Goal: Task Accomplishment & Management: Use online tool/utility

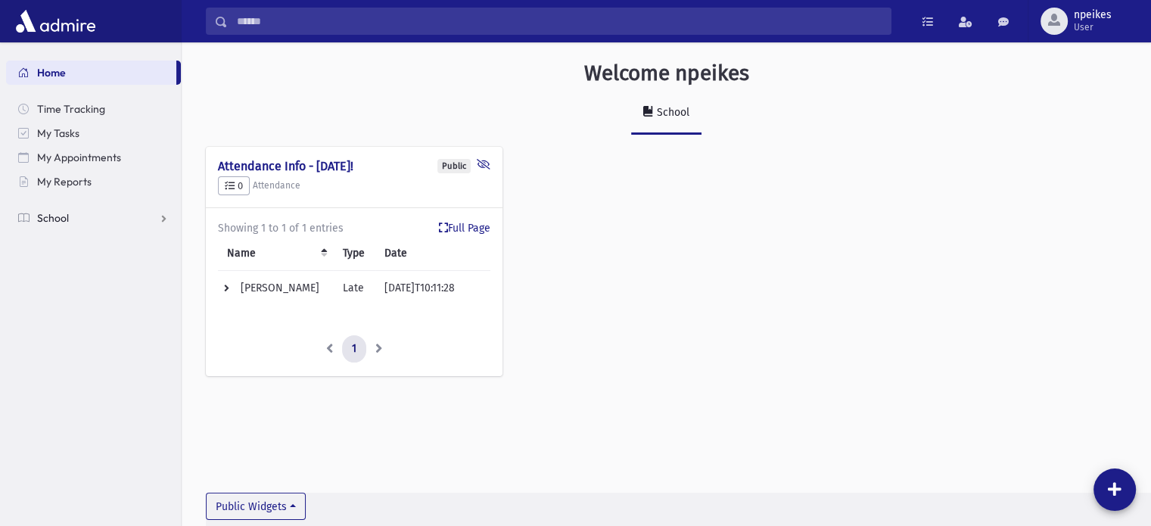
click at [166, 223] on link "School" at bounding box center [93, 218] width 175 height 24
click at [85, 268] on span "Attendance" at bounding box center [73, 266] width 56 height 14
click at [67, 294] on span "Entry" at bounding box center [70, 291] width 26 height 14
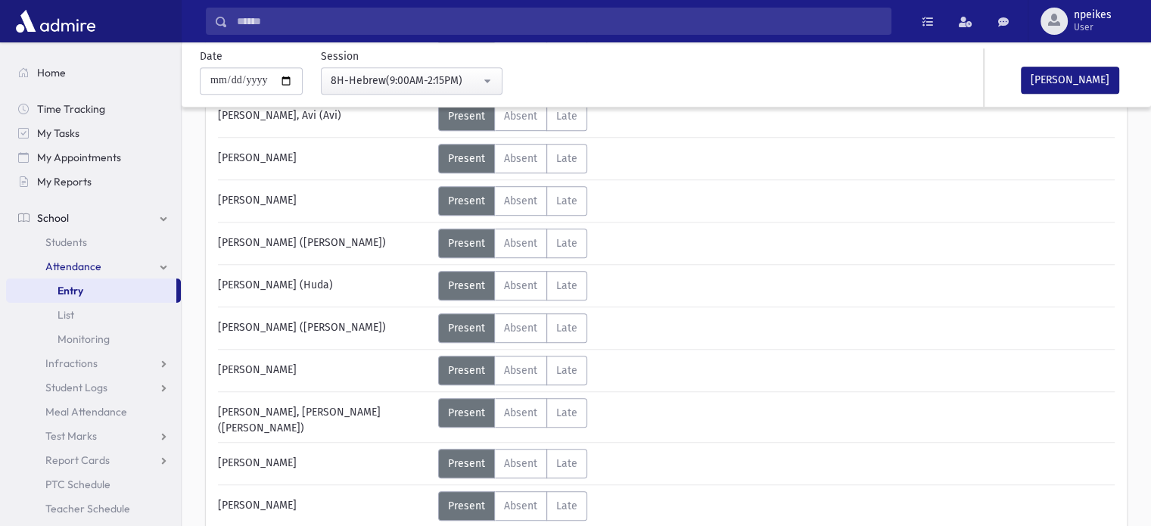
scroll to position [968, 0]
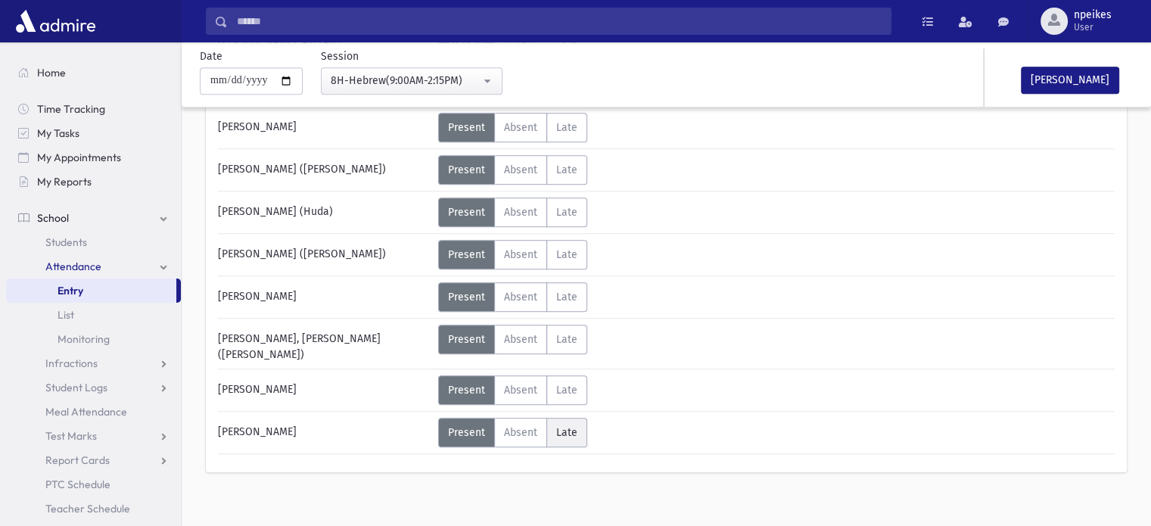
click at [556, 426] on span "Late" at bounding box center [566, 432] width 21 height 13
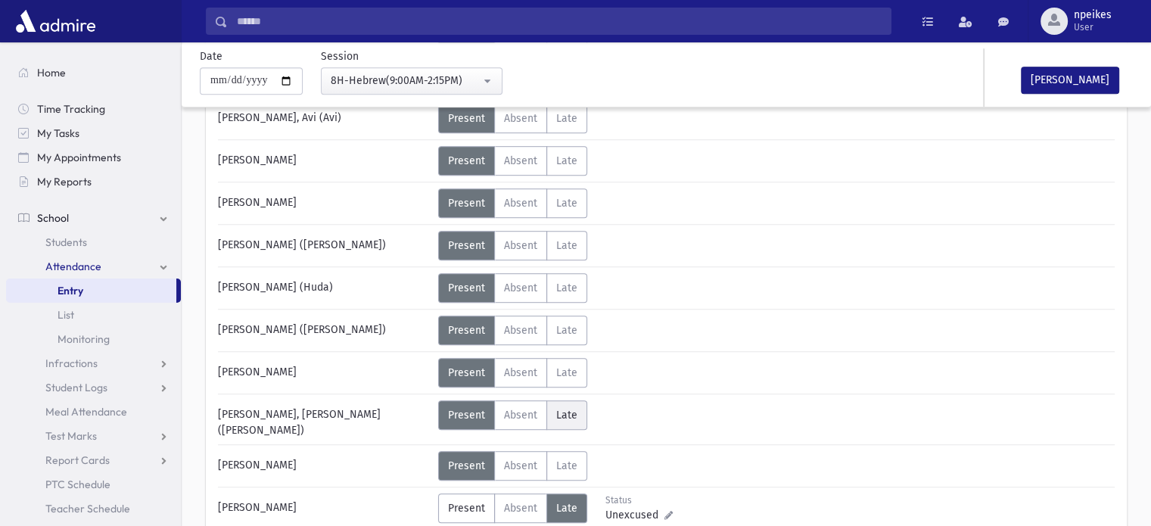
click at [576, 423] on label "Late Late" at bounding box center [566, 415] width 41 height 30
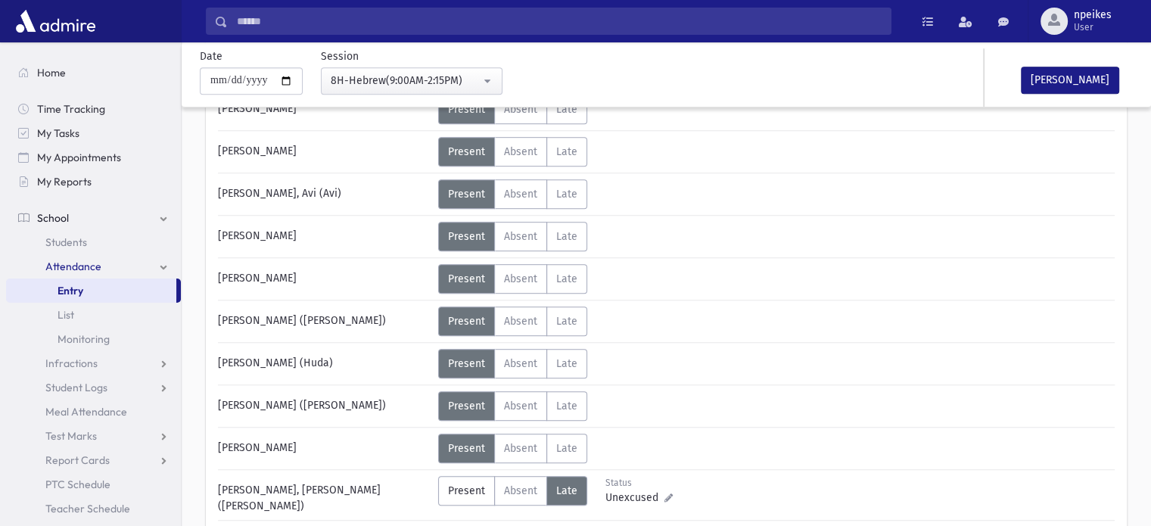
scroll to position [741, 0]
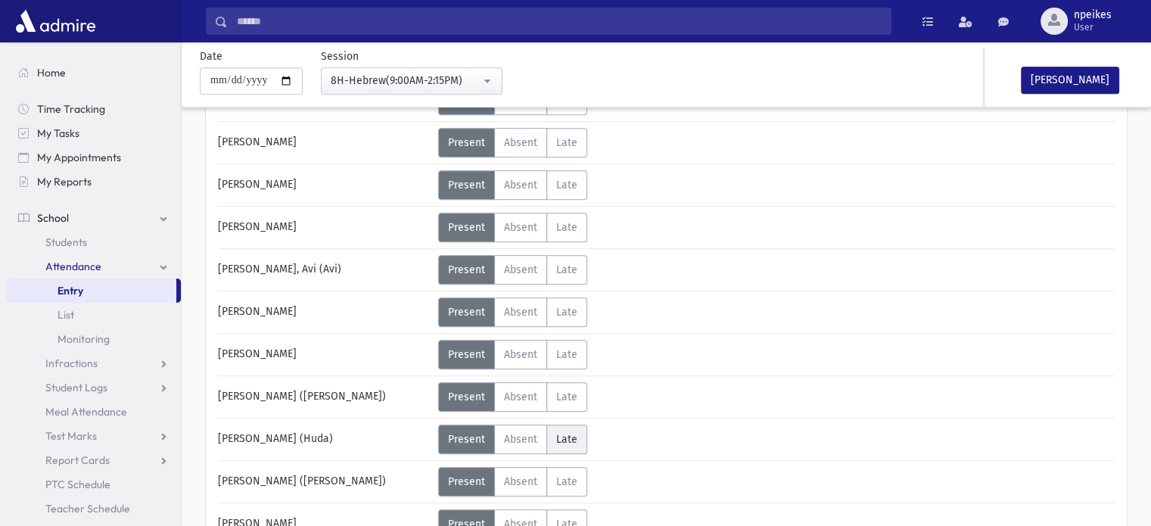
click at [575, 428] on label "Late Late" at bounding box center [566, 439] width 41 height 30
click at [472, 433] on span "Present" at bounding box center [466, 439] width 37 height 13
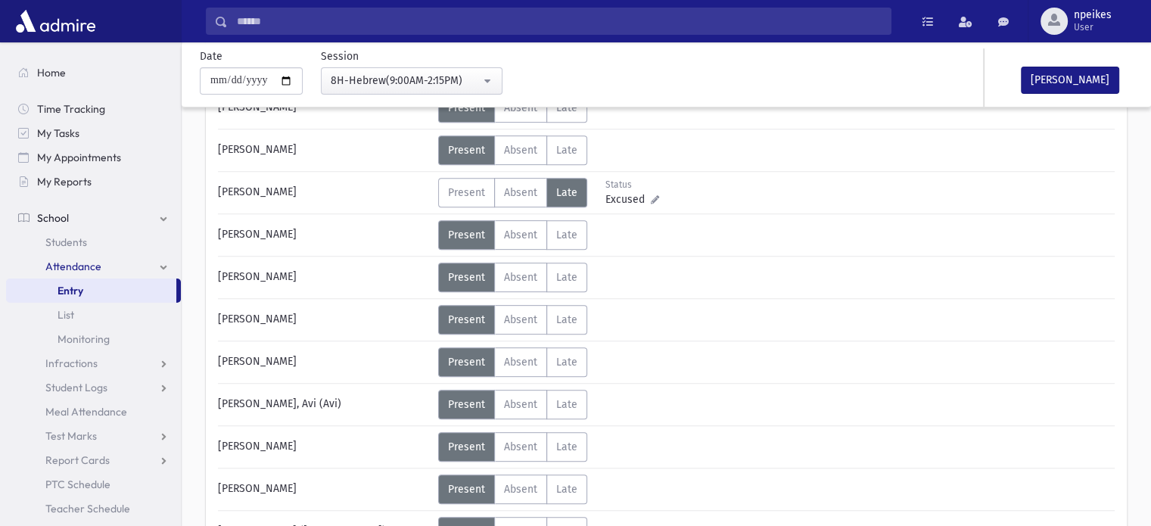
scroll to position [590, 0]
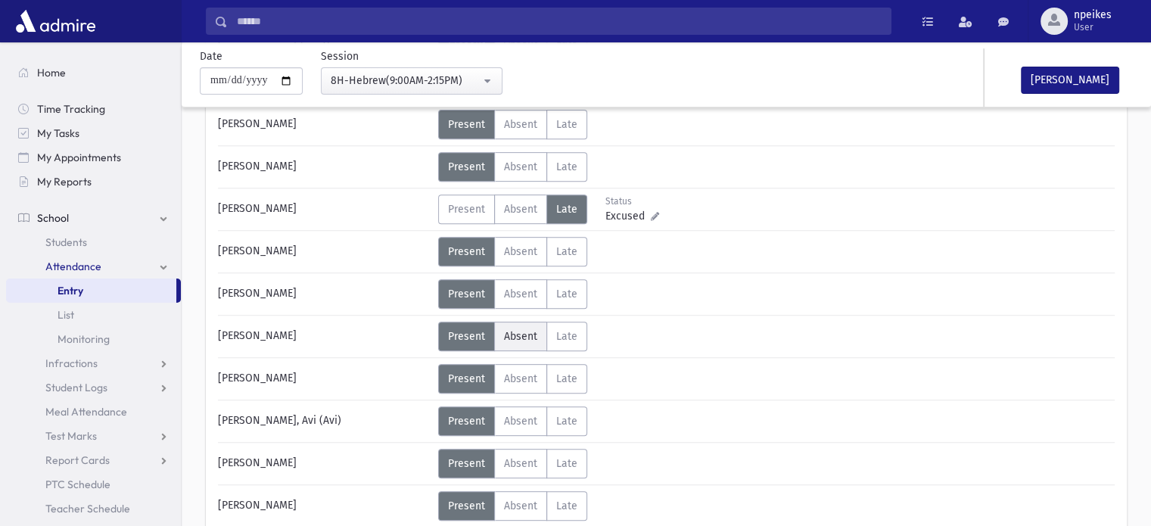
click at [511, 330] on span "Absent" at bounding box center [520, 336] width 33 height 13
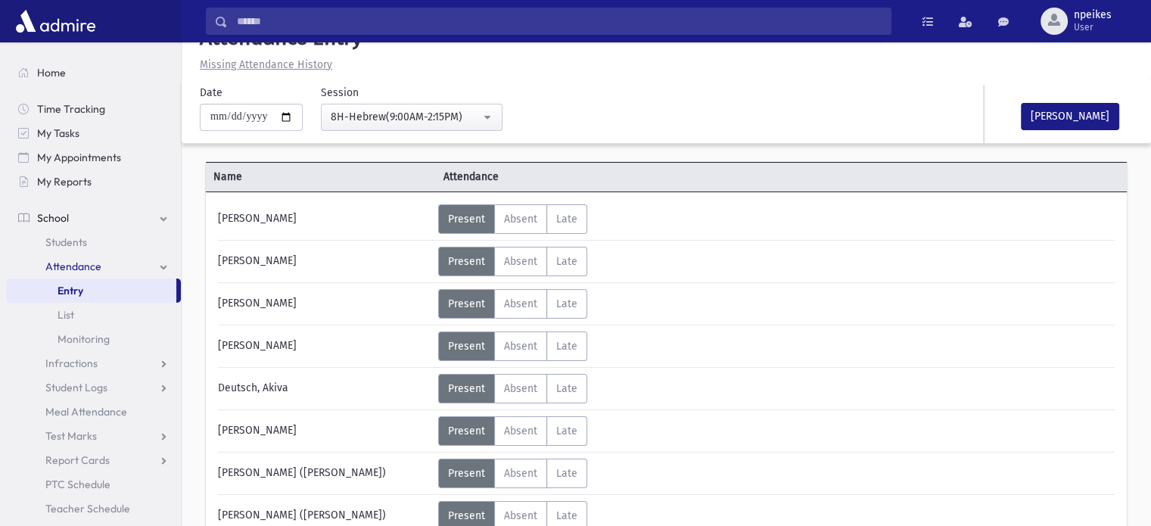
scroll to position [0, 0]
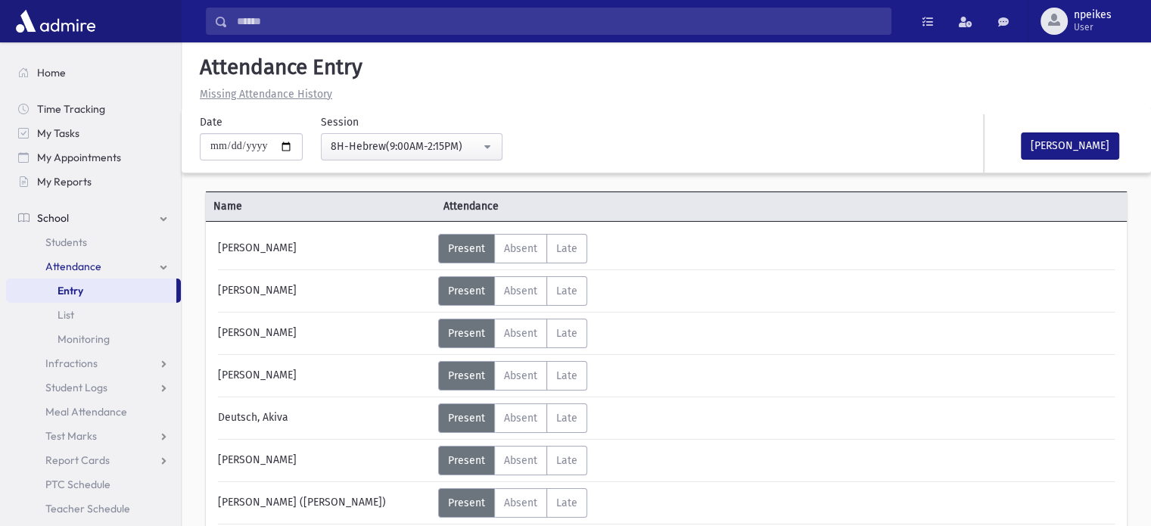
drag, startPoint x: 561, startPoint y: 295, endPoint x: 908, endPoint y: 223, distance: 354.6
click at [561, 294] on span "Late" at bounding box center [566, 290] width 21 height 13
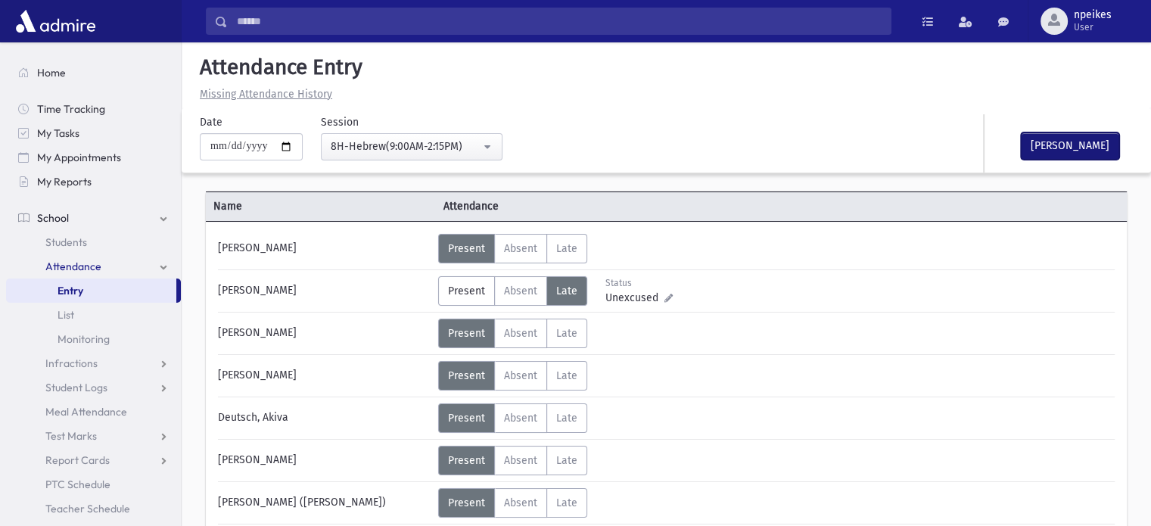
click at [1070, 148] on button "Mark Done" at bounding box center [1070, 145] width 98 height 27
